Goal: Task Accomplishment & Management: Use online tool/utility

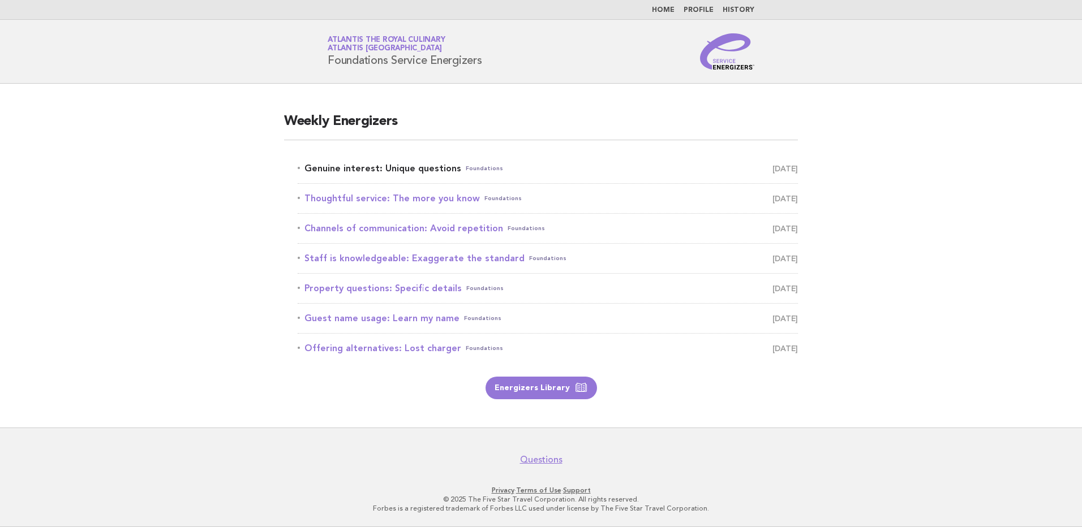
click at [376, 170] on link "Genuine interest: Unique questions Foundations September 23" at bounding box center [548, 169] width 500 height 16
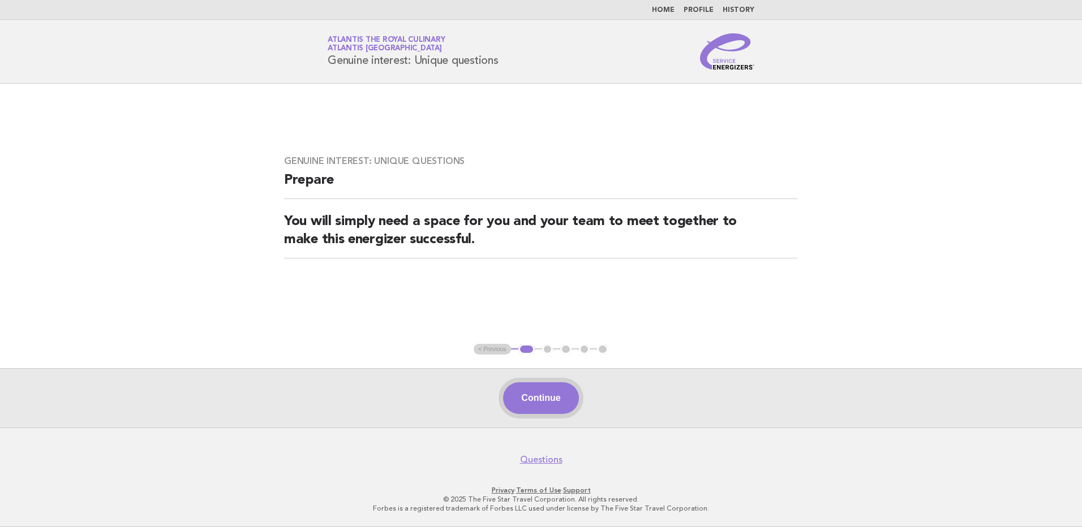
click at [551, 395] on button "Continue" at bounding box center [540, 398] width 75 height 32
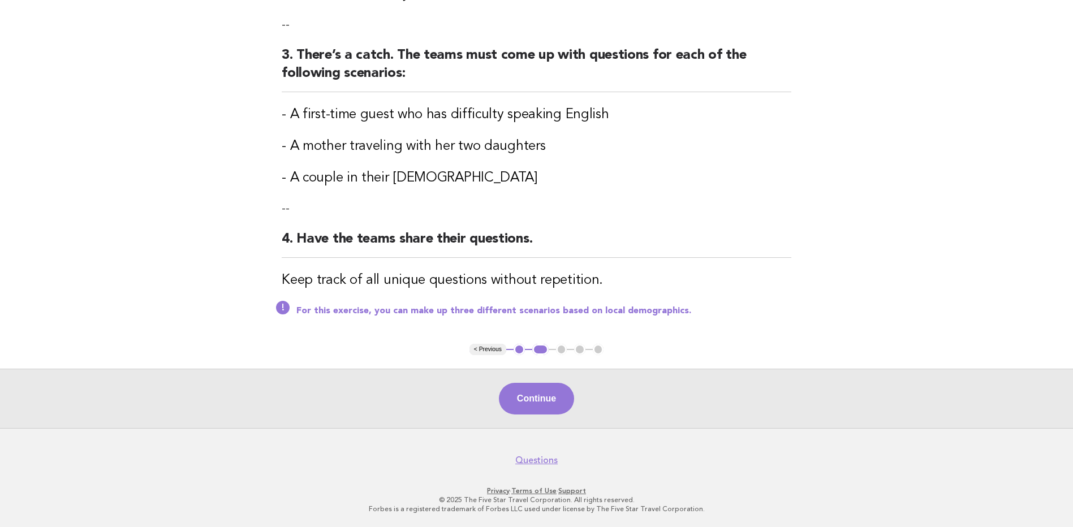
click at [552, 406] on button "Continue" at bounding box center [536, 399] width 75 height 32
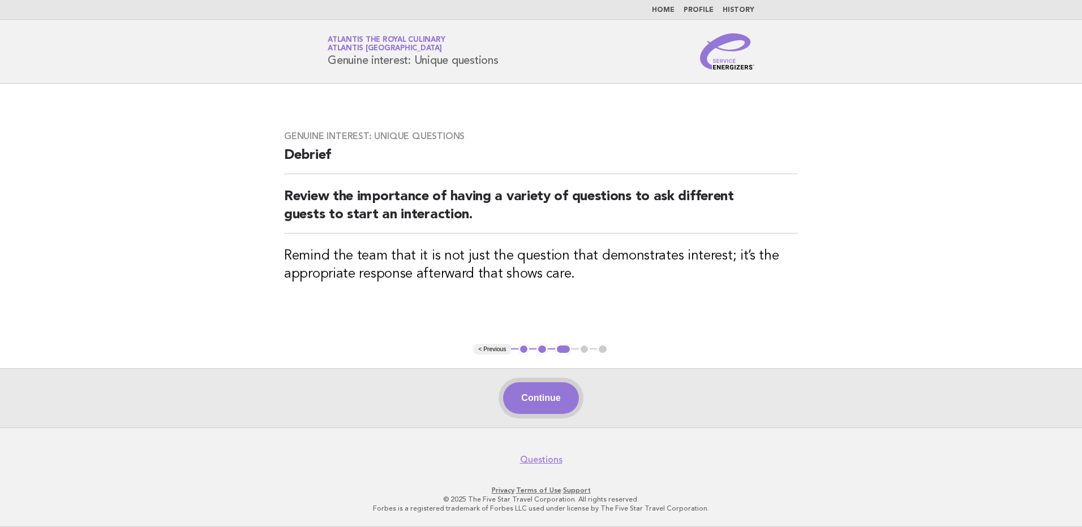
click at [556, 396] on button "Continue" at bounding box center [540, 398] width 75 height 32
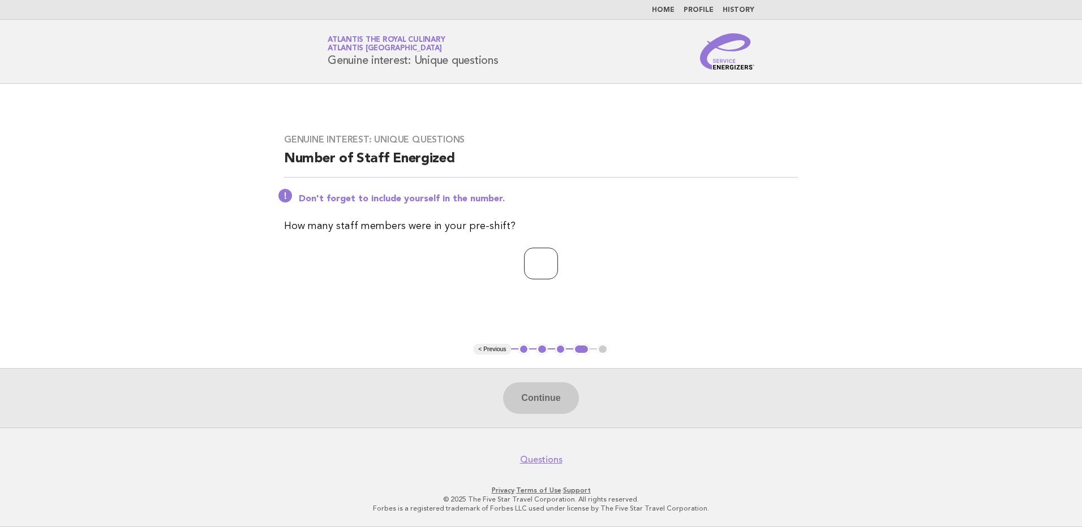
click at [524, 260] on input "number" at bounding box center [541, 264] width 34 height 32
type input "*"
click at [538, 408] on button "Continue" at bounding box center [540, 398] width 75 height 32
